Goal: Task Accomplishment & Management: Use online tool/utility

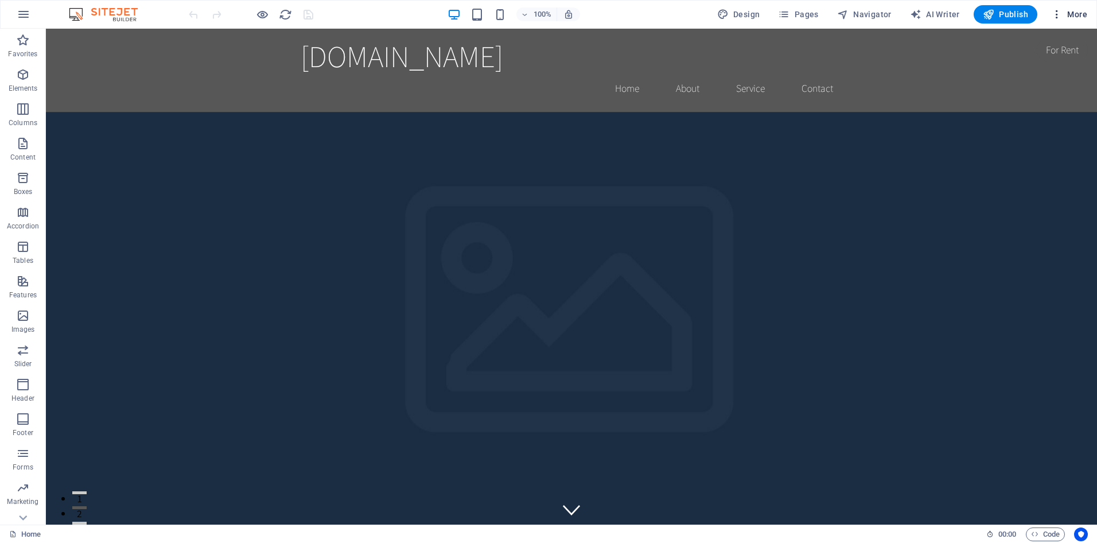
click at [1065, 11] on span "More" at bounding box center [1069, 14] width 36 height 11
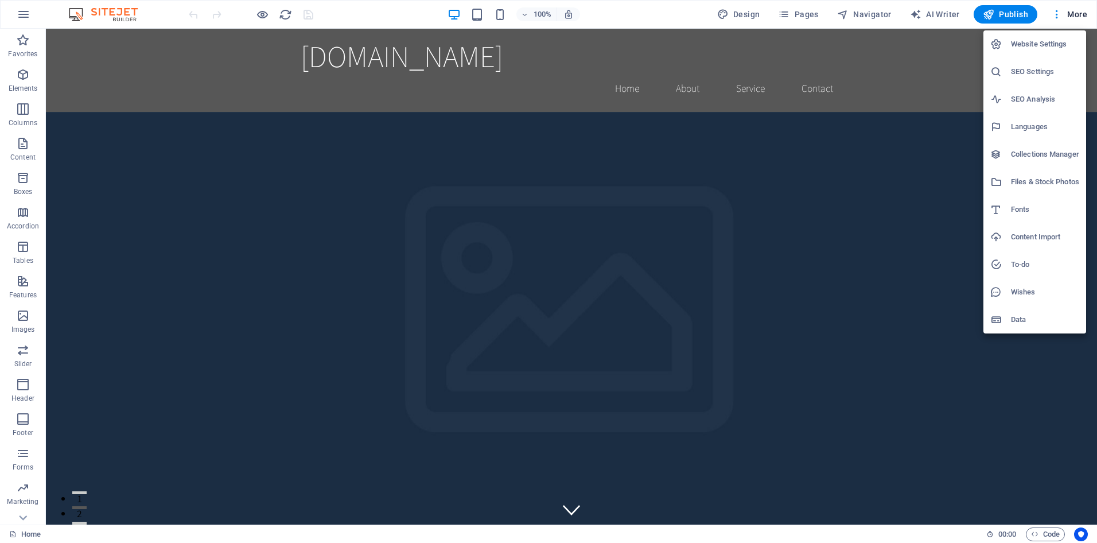
click at [1026, 234] on h6 "Content Import" at bounding box center [1045, 237] width 68 height 14
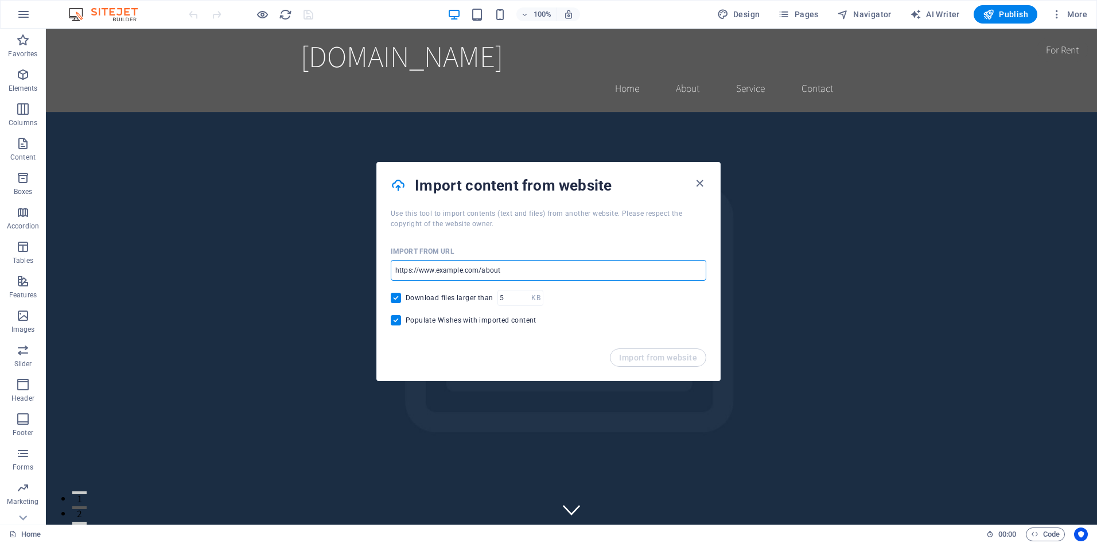
click at [598, 270] on input "url" at bounding box center [549, 270] width 316 height 21
click at [555, 275] on input "[DOMAIN_NAME]" at bounding box center [549, 270] width 316 height 21
type input "[DOMAIN_NAME]"
click at [663, 357] on span "Import from website" at bounding box center [658, 357] width 78 height 9
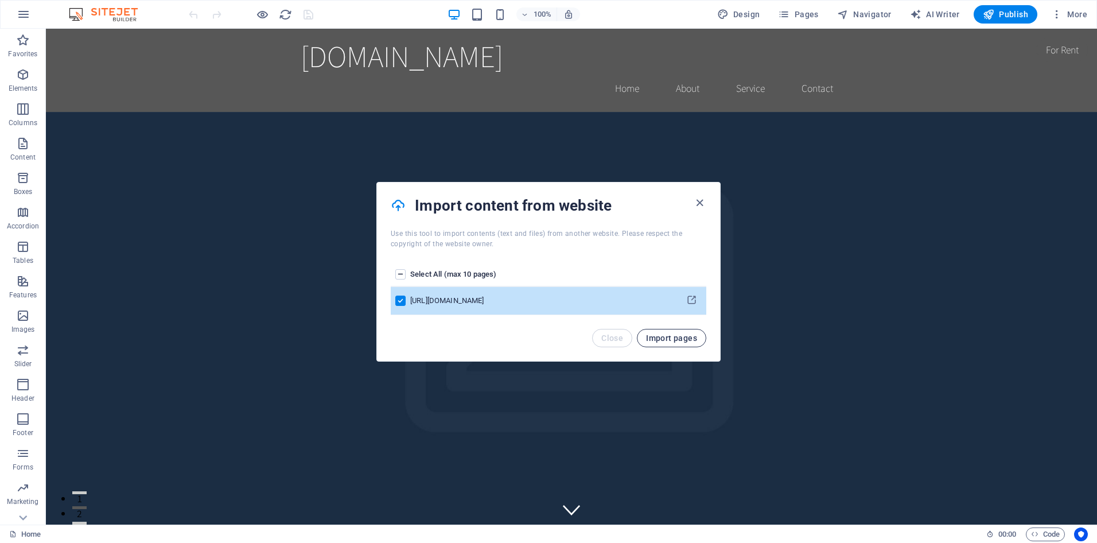
click at [669, 335] on span "Import pages" at bounding box center [671, 337] width 51 height 9
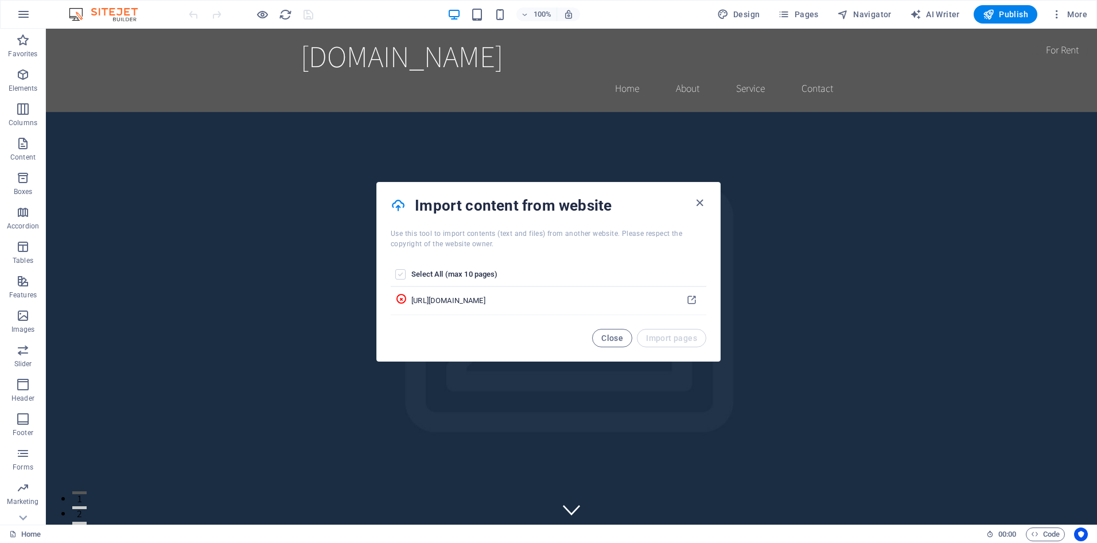
click at [401, 275] on label "pages list" at bounding box center [400, 274] width 10 height 10
click at [0, 0] on input "pages list" at bounding box center [0, 0] width 0 height 0
click at [400, 270] on label "pages list" at bounding box center [400, 274] width 10 height 10
click at [0, 0] on input "pages list" at bounding box center [0, 0] width 0 height 0
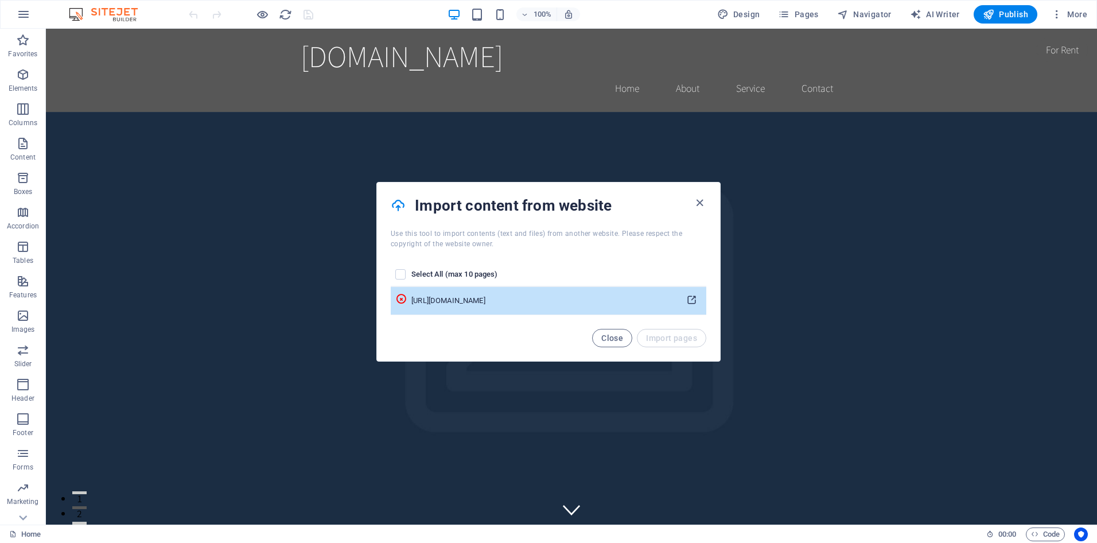
click at [694, 302] on icon "pages list" at bounding box center [691, 300] width 11 height 11
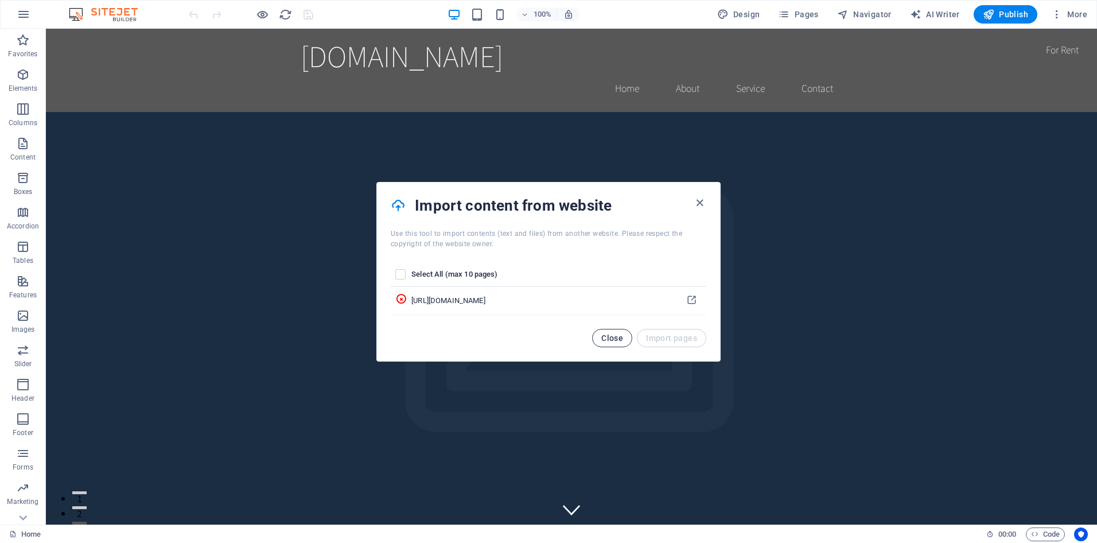
click at [617, 332] on button "Close" at bounding box center [612, 338] width 40 height 18
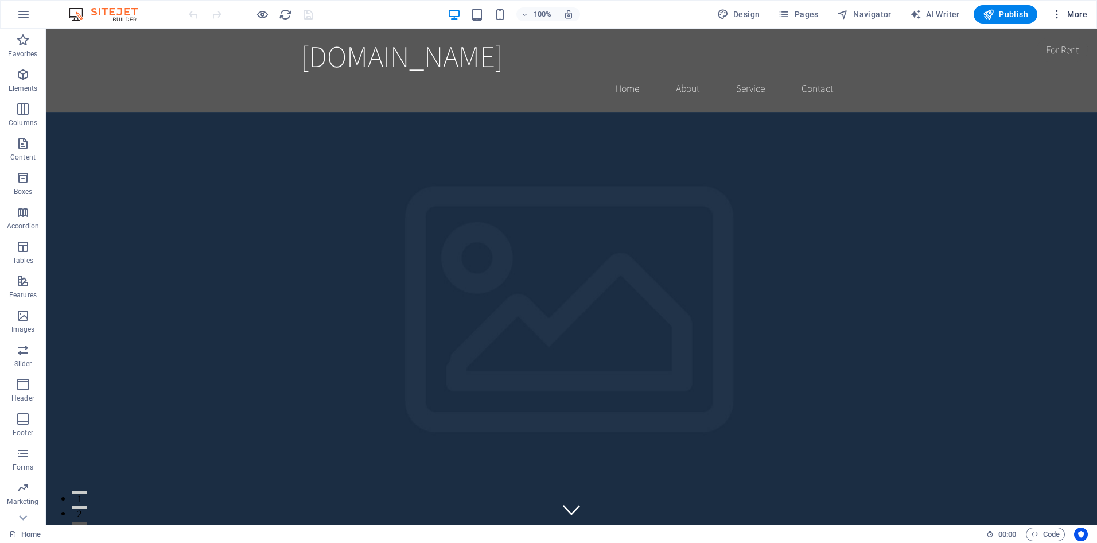
click at [1073, 9] on span "More" at bounding box center [1069, 14] width 36 height 11
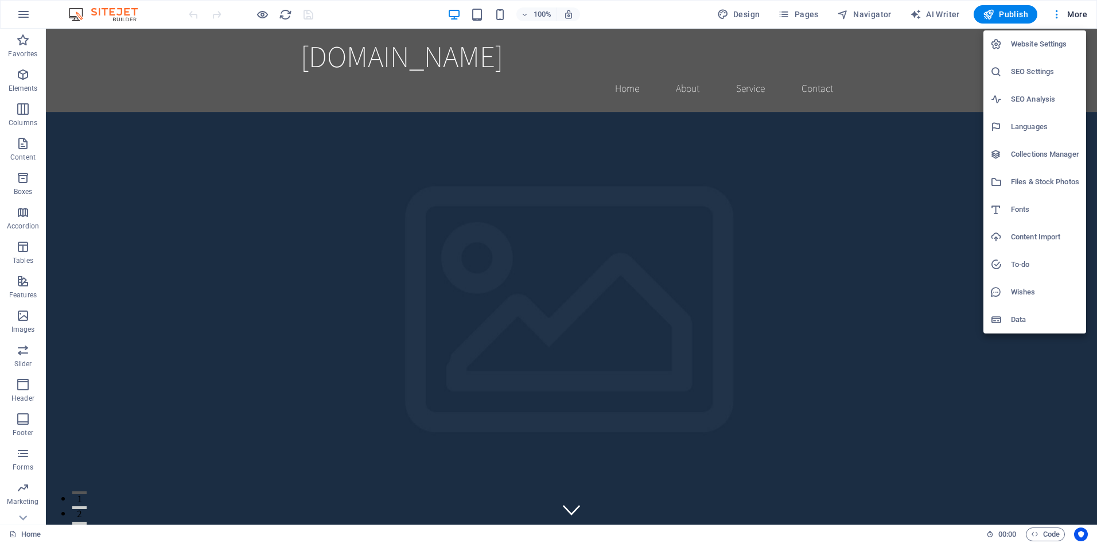
click at [1019, 235] on h6 "Content Import" at bounding box center [1045, 237] width 68 height 14
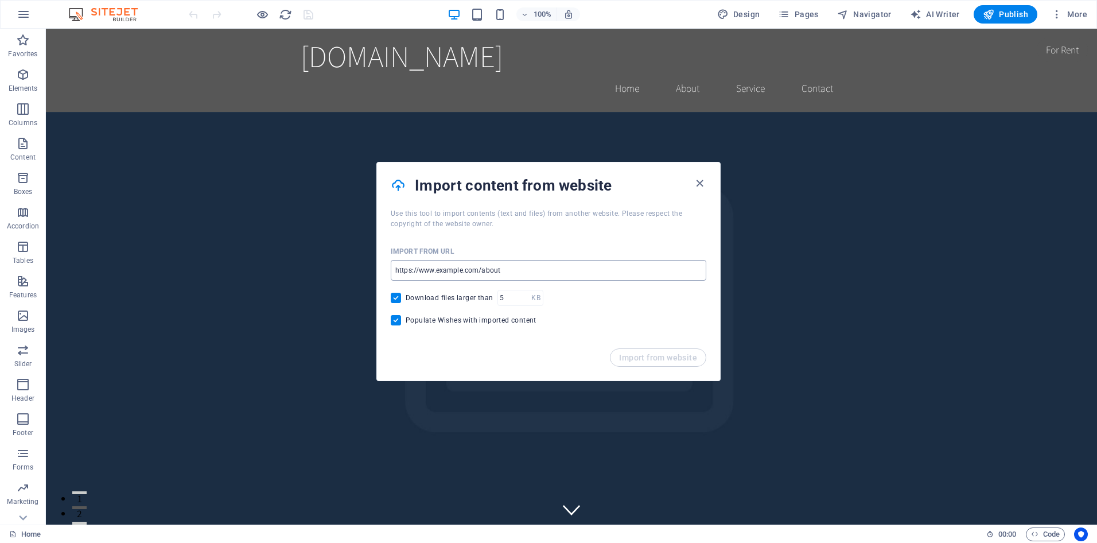
click at [507, 272] on input "url" at bounding box center [549, 270] width 316 height 21
type input "[DOMAIN_NAME]"
click at [665, 355] on span "Import from website" at bounding box center [658, 357] width 78 height 9
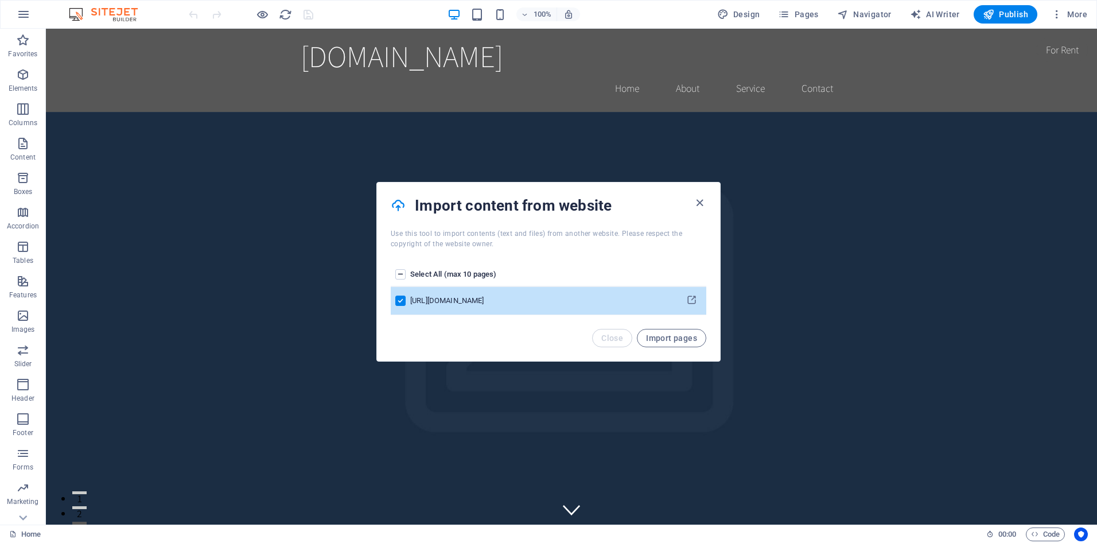
click at [403, 275] on label "pages list" at bounding box center [400, 274] width 10 height 10
click at [0, 0] on input "pages list" at bounding box center [0, 0] width 0 height 0
click at [401, 274] on label "pages list" at bounding box center [400, 274] width 10 height 10
click at [0, 0] on input "pages list" at bounding box center [0, 0] width 0 height 0
click at [452, 267] on th "Select All (max 10 pages)" at bounding box center [543, 275] width 267 height 24
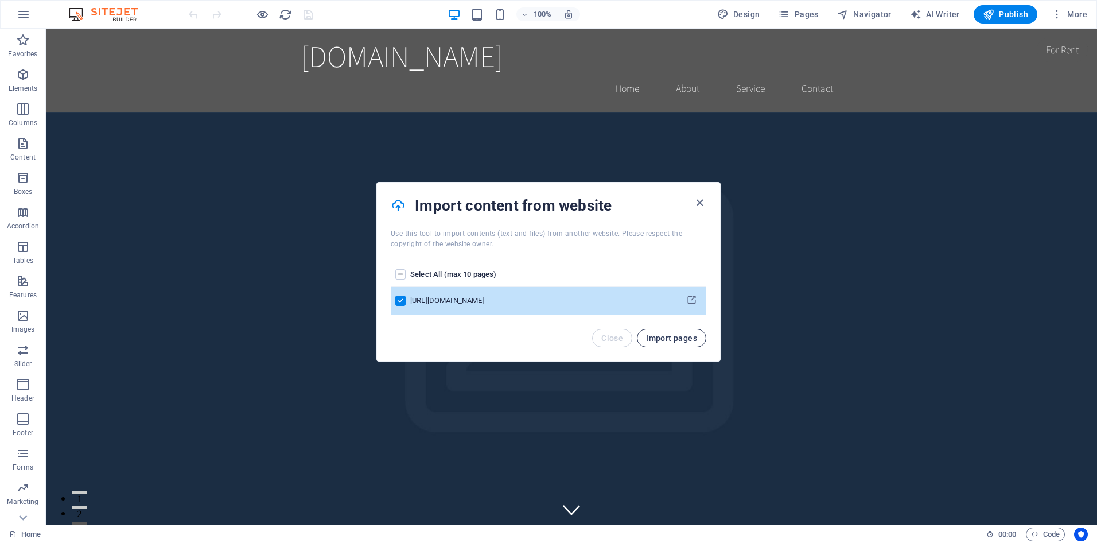
click at [665, 337] on span "Import pages" at bounding box center [671, 337] width 51 height 9
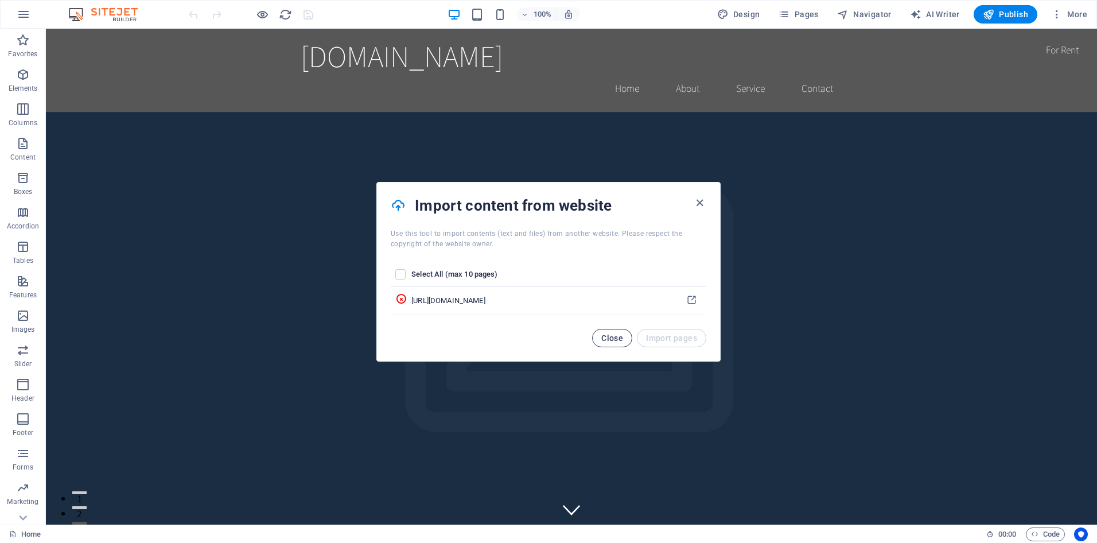
click at [605, 336] on span "Close" at bounding box center [612, 337] width 22 height 9
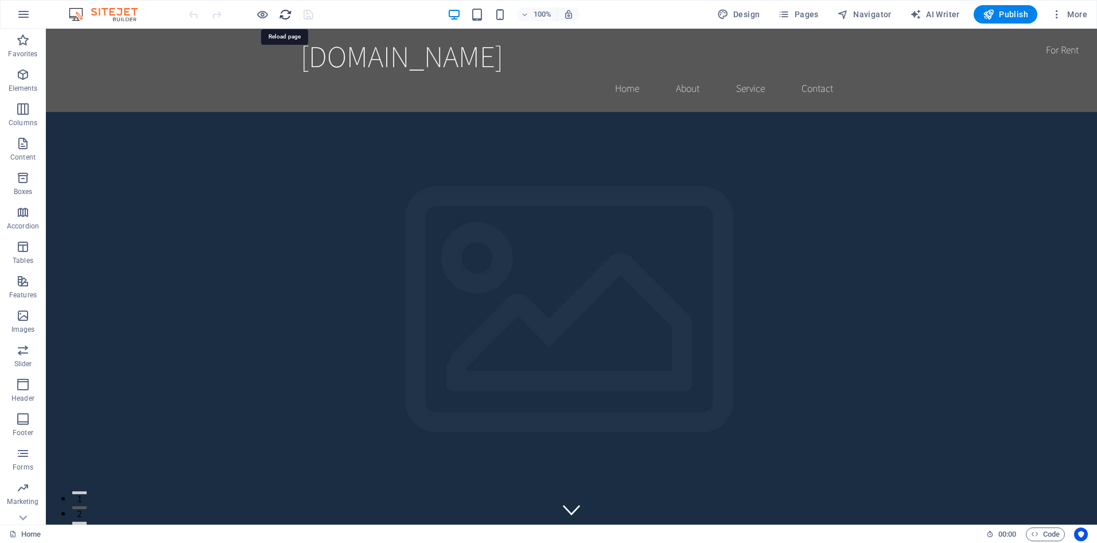
click at [284, 17] on icon "reload" at bounding box center [285, 14] width 13 height 13
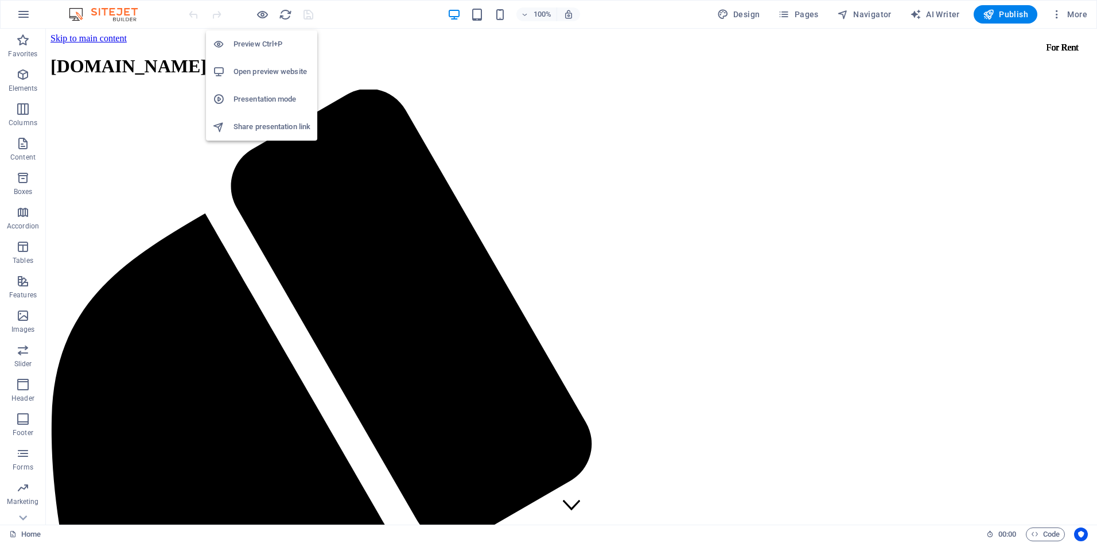
click at [259, 67] on h6 "Open preview website" at bounding box center [272, 72] width 77 height 14
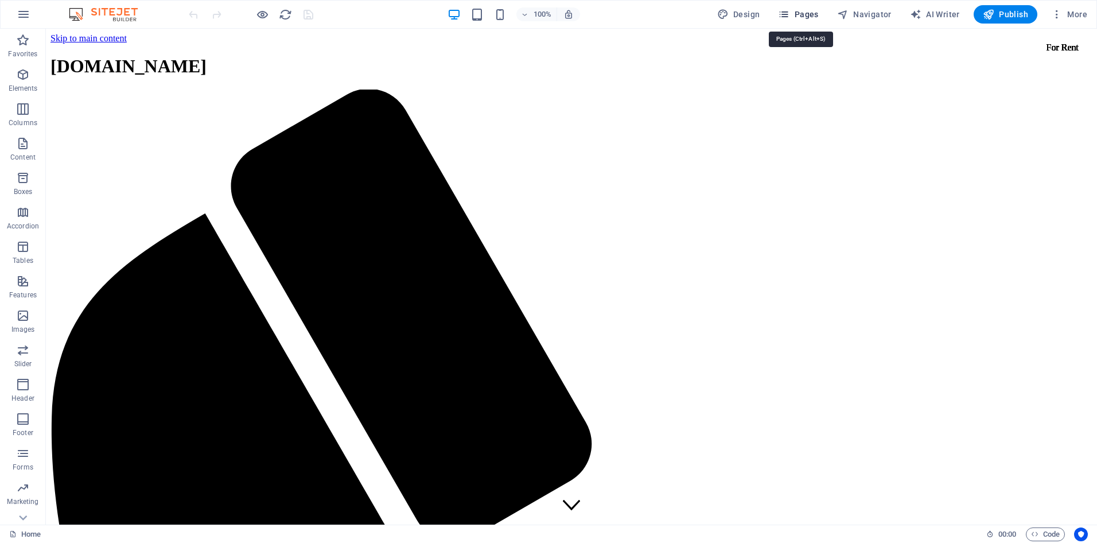
click at [802, 15] on span "Pages" at bounding box center [798, 14] width 40 height 11
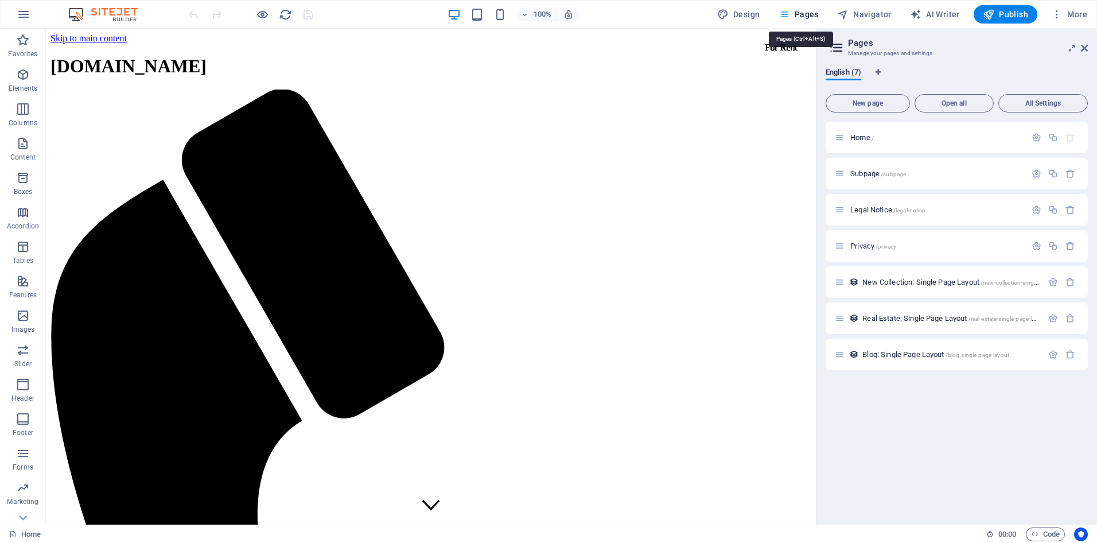
click at [802, 15] on span "Pages" at bounding box center [798, 14] width 40 height 11
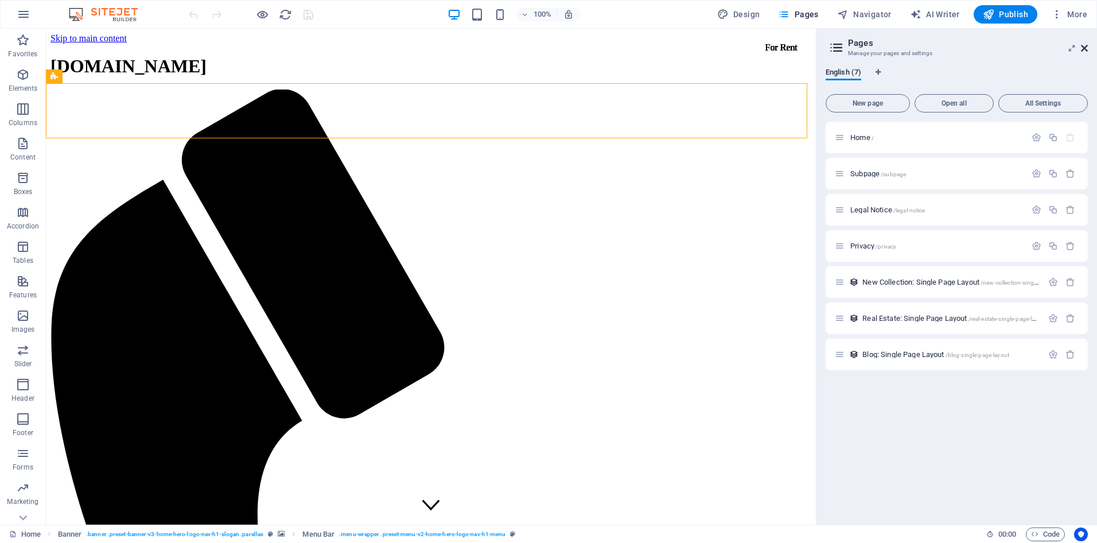
click at [1085, 49] on icon at bounding box center [1084, 48] width 7 height 9
